Goal: Find specific page/section: Find specific page/section

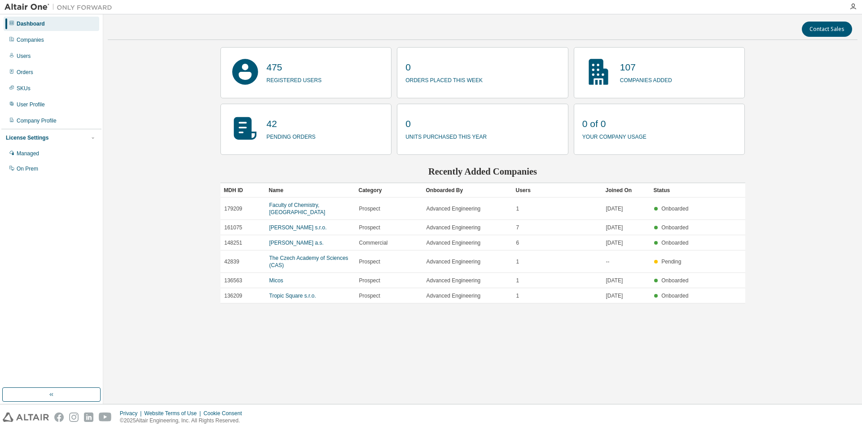
click at [31, 24] on div "Dashboard" at bounding box center [31, 23] width 28 height 7
click at [35, 22] on div "Dashboard" at bounding box center [31, 23] width 28 height 7
click at [34, 6] on img at bounding box center [60, 7] width 112 height 9
click at [53, 397] on icon "button" at bounding box center [51, 394] width 7 height 7
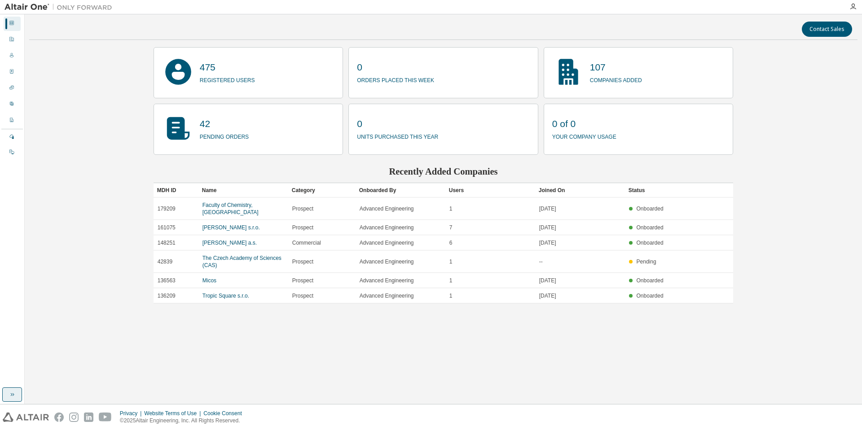
click at [14, 395] on icon "button" at bounding box center [12, 394] width 7 height 7
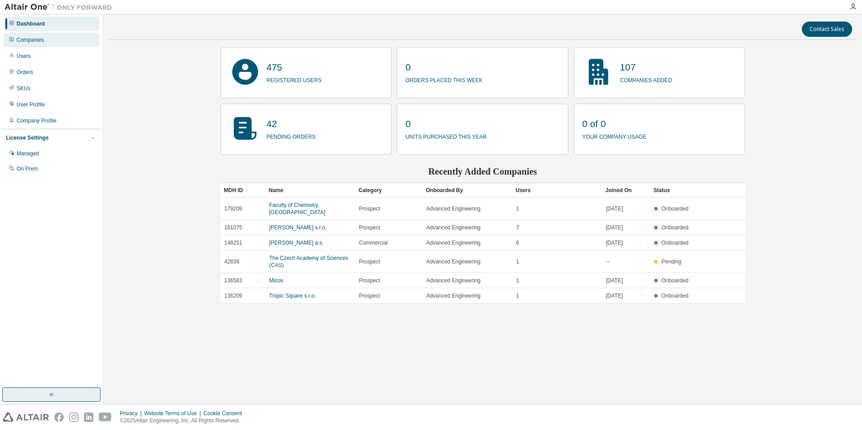
click at [37, 39] on div "Companies" at bounding box center [30, 39] width 27 height 7
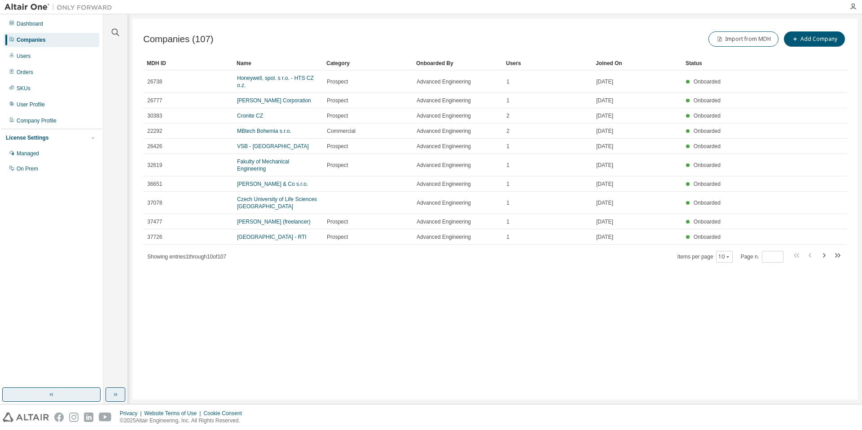
click at [114, 394] on icon "button" at bounding box center [115, 394] width 7 height 7
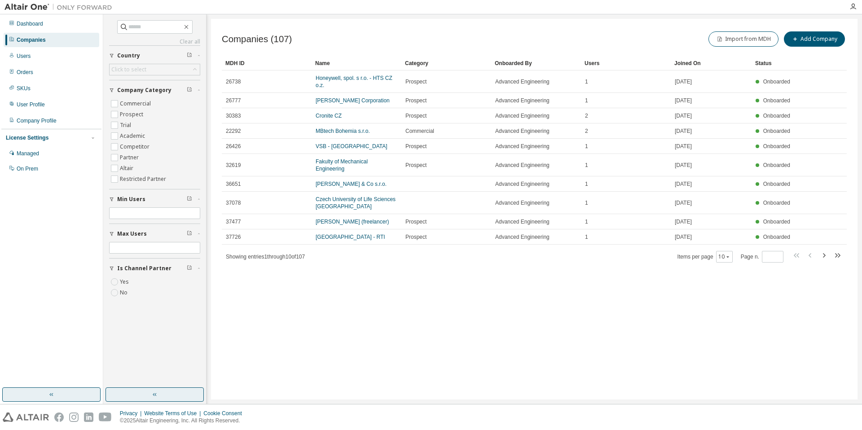
click at [137, 394] on button "button" at bounding box center [154, 394] width 98 height 14
